Goal: Navigation & Orientation: Go to known website

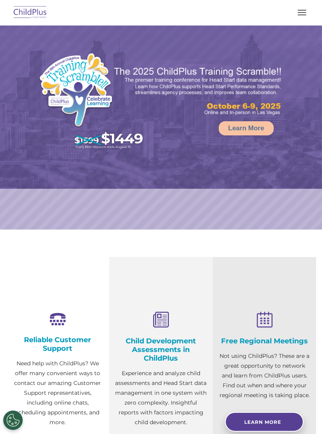
select select "MEDIUM"
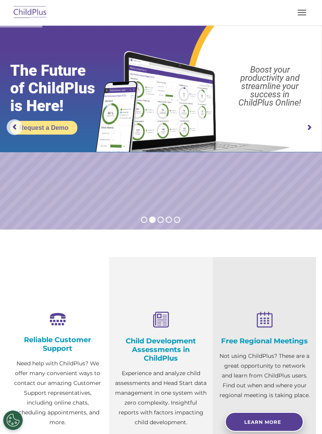
click at [43, 128] on link "Request a Demo" at bounding box center [43, 128] width 67 height 14
click at [22, 123] on rs-arrow at bounding box center [15, 127] width 16 height 16
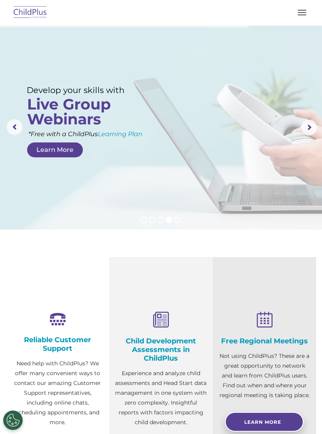
click at [34, 6] on img at bounding box center [30, 13] width 37 height 18
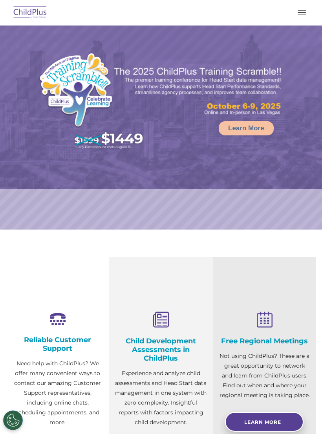
select select "MEDIUM"
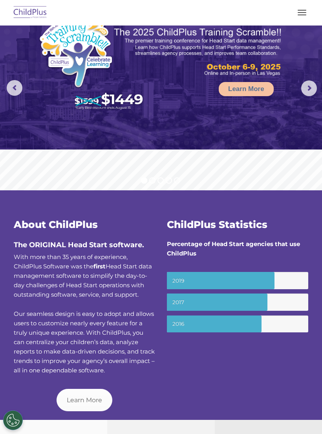
click at [307, 17] on button "button" at bounding box center [302, 12] width 16 height 13
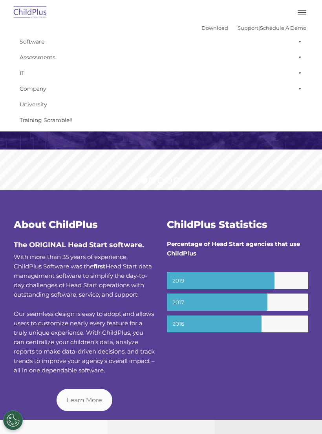
click at [294, 13] on button "button" at bounding box center [302, 12] width 16 height 13
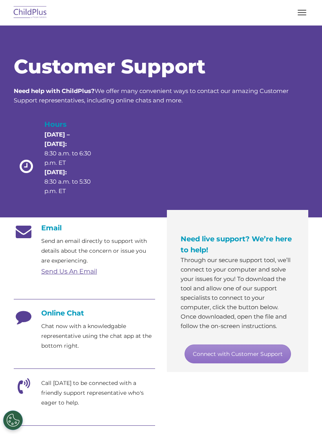
click at [35, 22] on img at bounding box center [30, 13] width 37 height 18
click at [39, 20] on img at bounding box center [30, 13] width 37 height 18
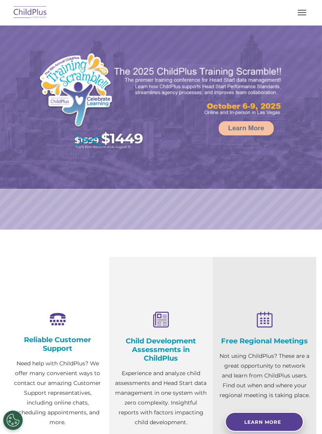
select select "MEDIUM"
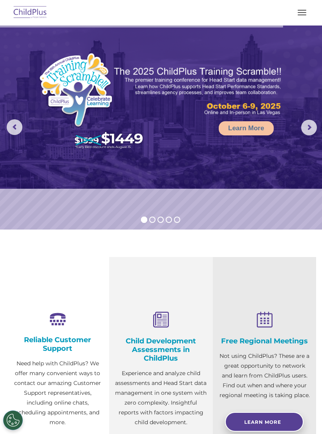
click at [26, 8] on img at bounding box center [30, 13] width 37 height 18
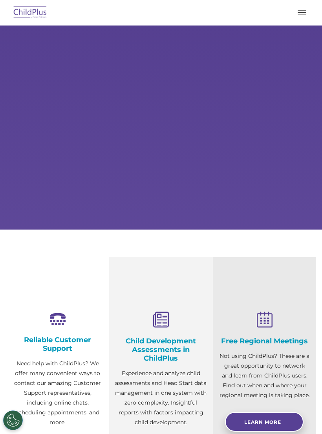
select select "MEDIUM"
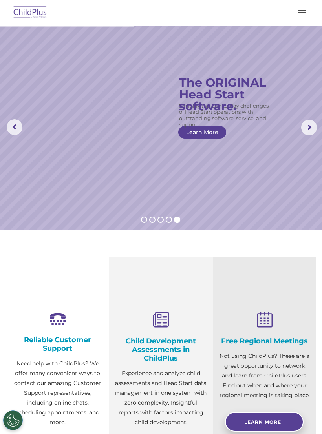
click at [22, 8] on img at bounding box center [30, 13] width 37 height 18
